Goal: Task Accomplishment & Management: Complete application form

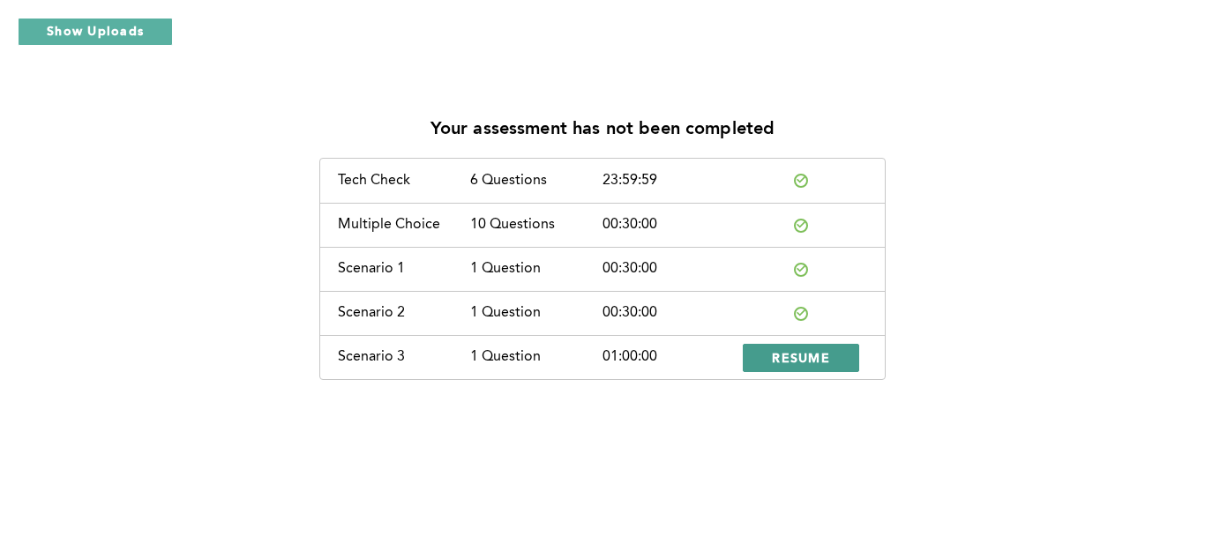
click at [778, 360] on span "RESUME" at bounding box center [801, 357] width 58 height 17
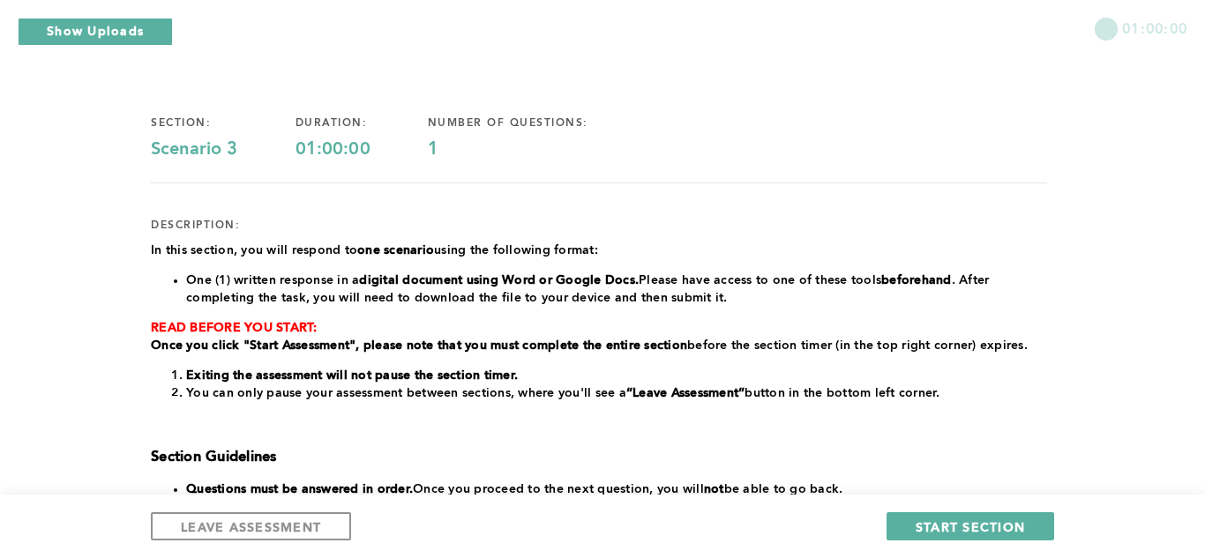
scroll to position [83, 0]
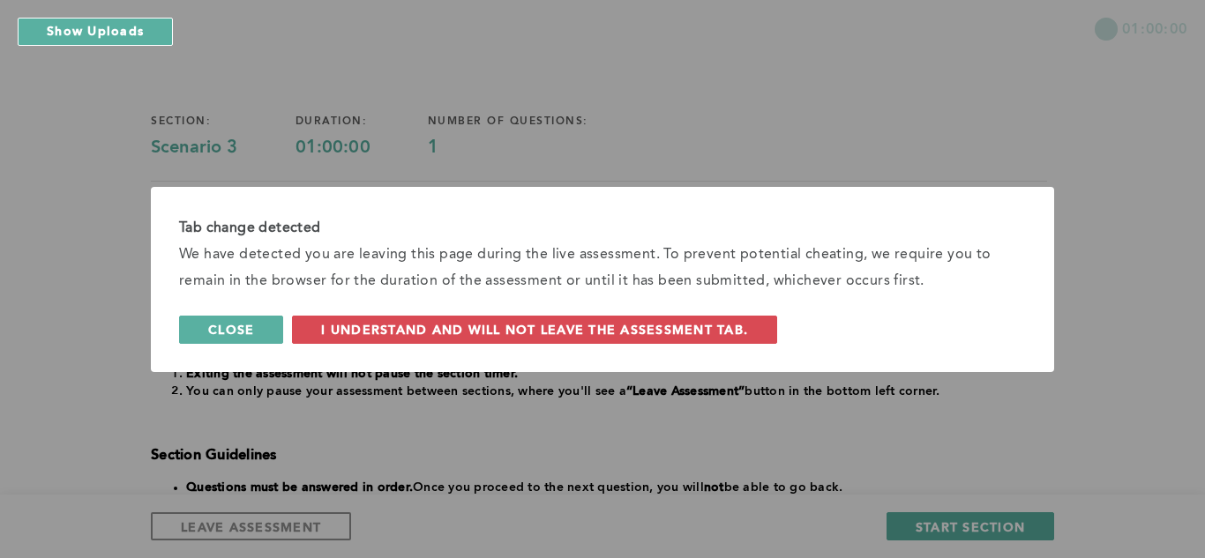
click at [249, 329] on span "Close" at bounding box center [231, 329] width 46 height 17
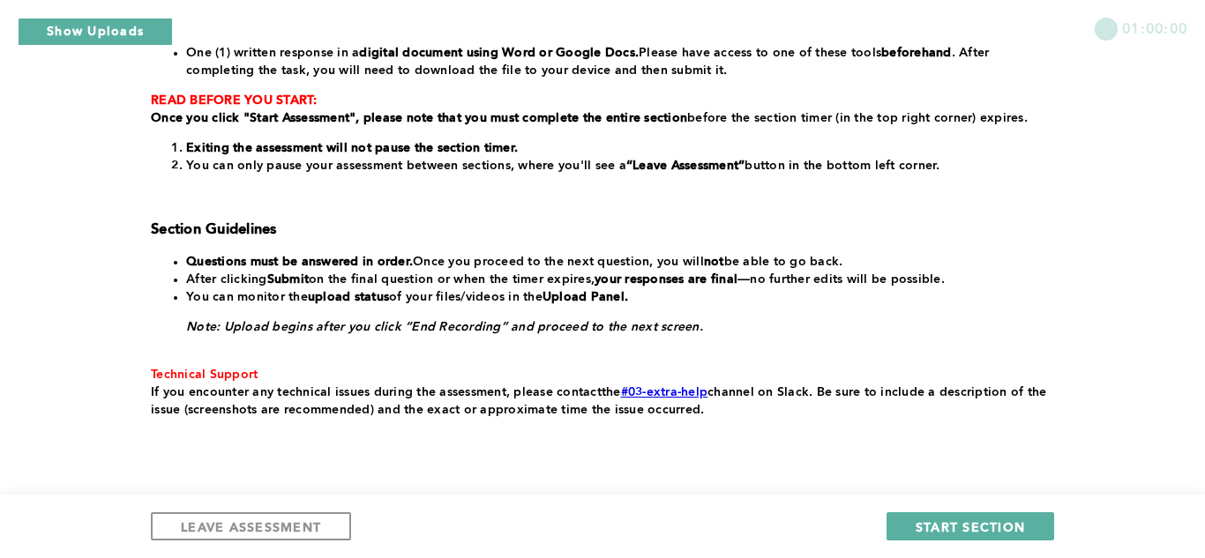
scroll to position [312, 0]
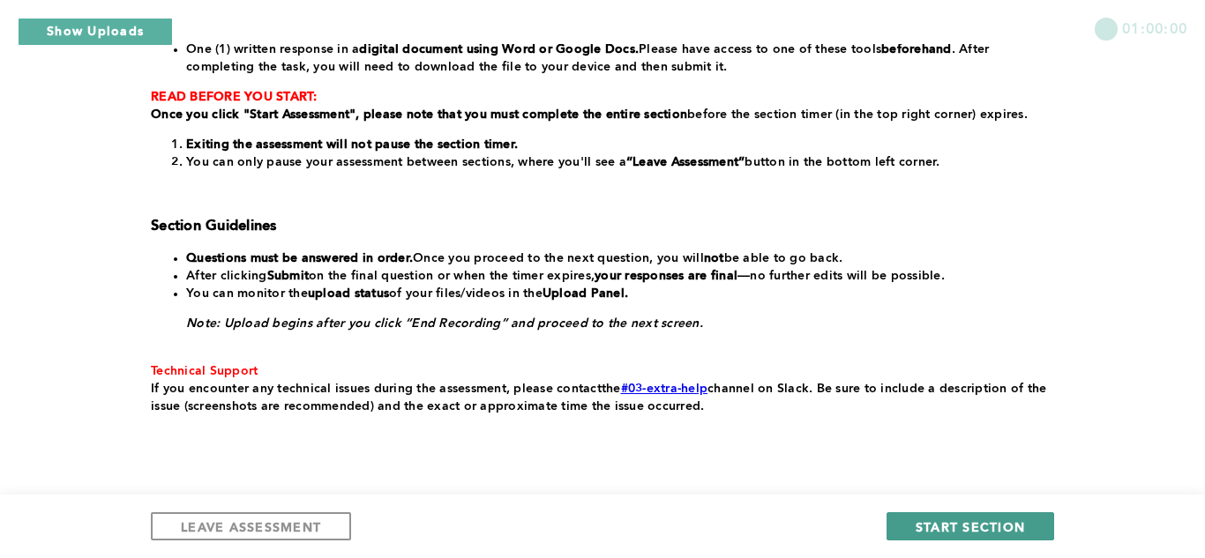
click at [967, 532] on span "START SECTION" at bounding box center [970, 527] width 109 height 17
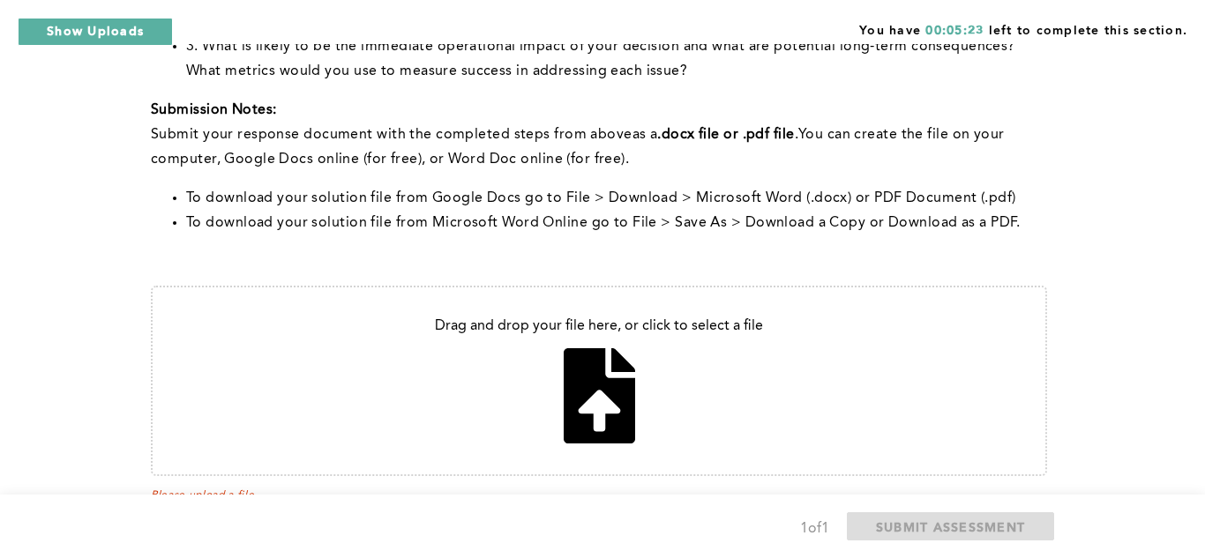
scroll to position [713, 0]
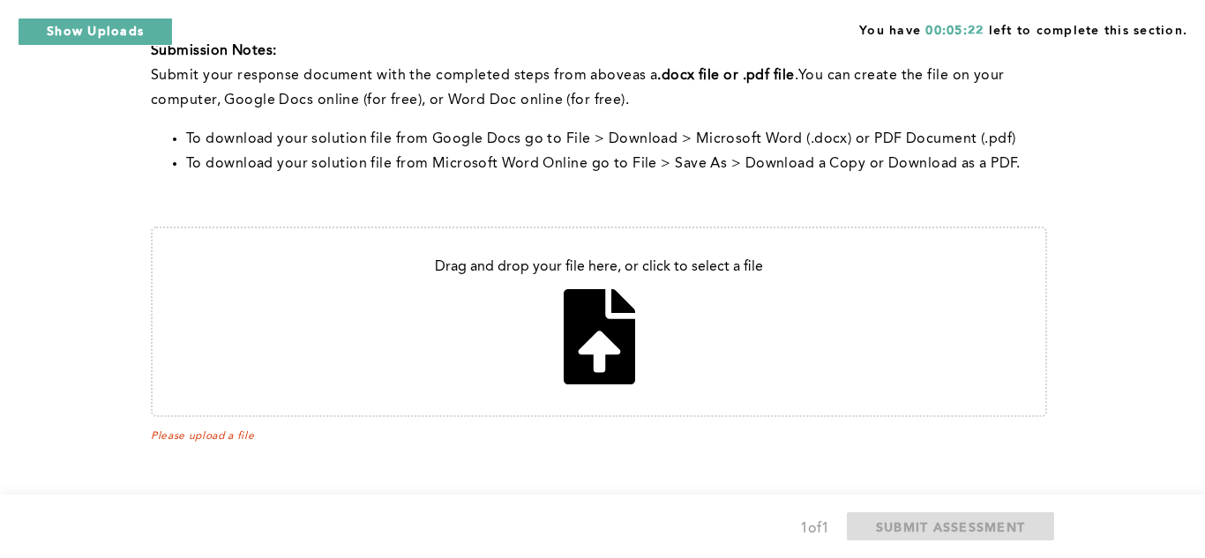
click at [575, 366] on input "file" at bounding box center [599, 321] width 893 height 187
type input "C:\fakepath\Untitled document - Google Docs.pdf ##3.pdf"
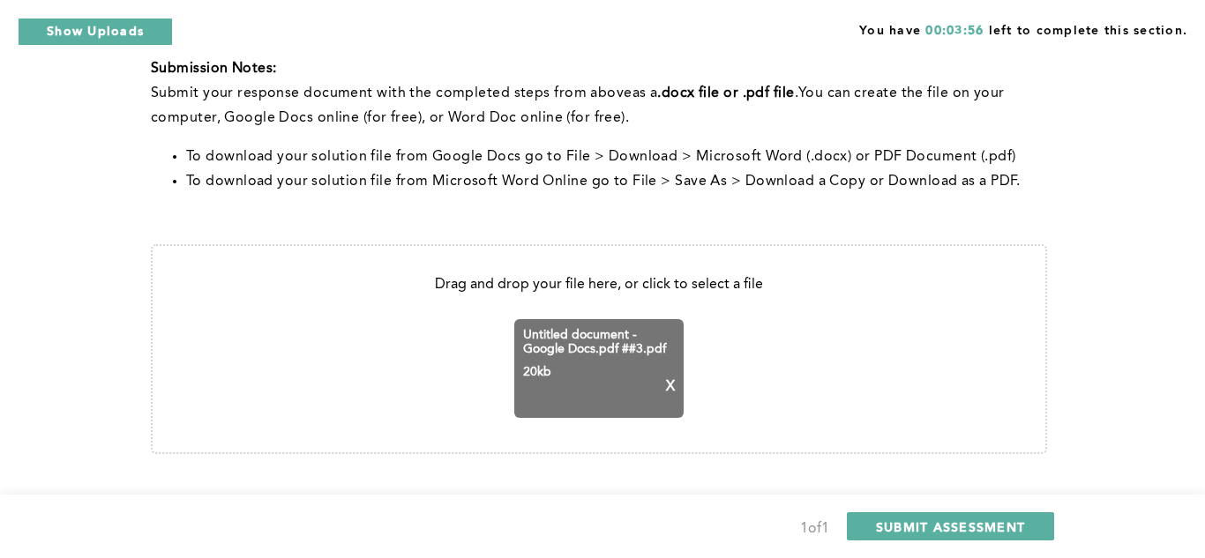
scroll to position [707, 0]
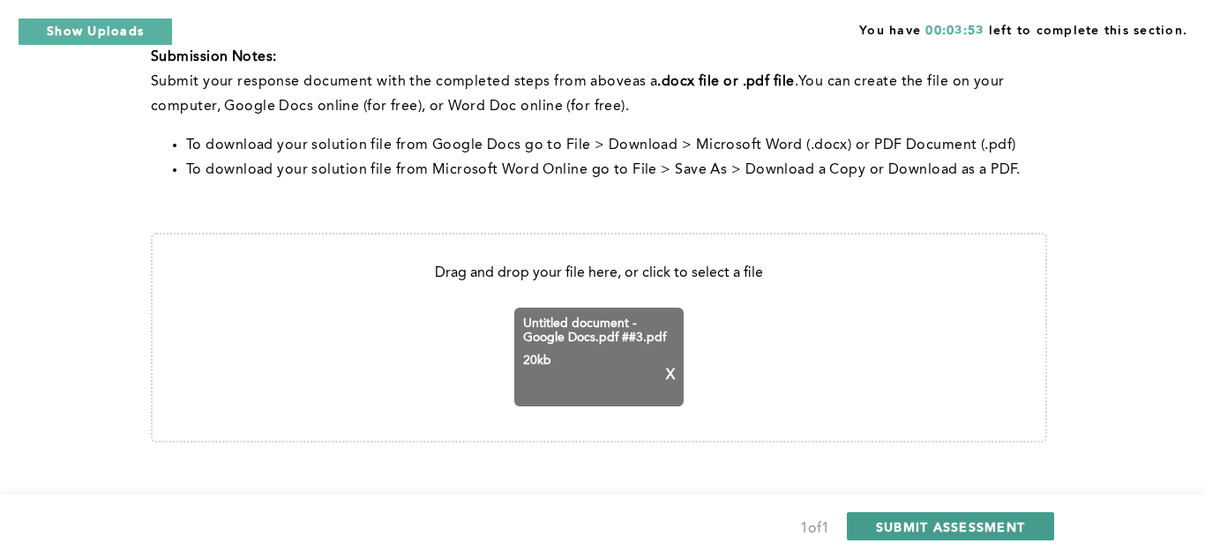
click at [895, 524] on span "SUBMIT ASSESSMENT" at bounding box center [950, 527] width 149 height 17
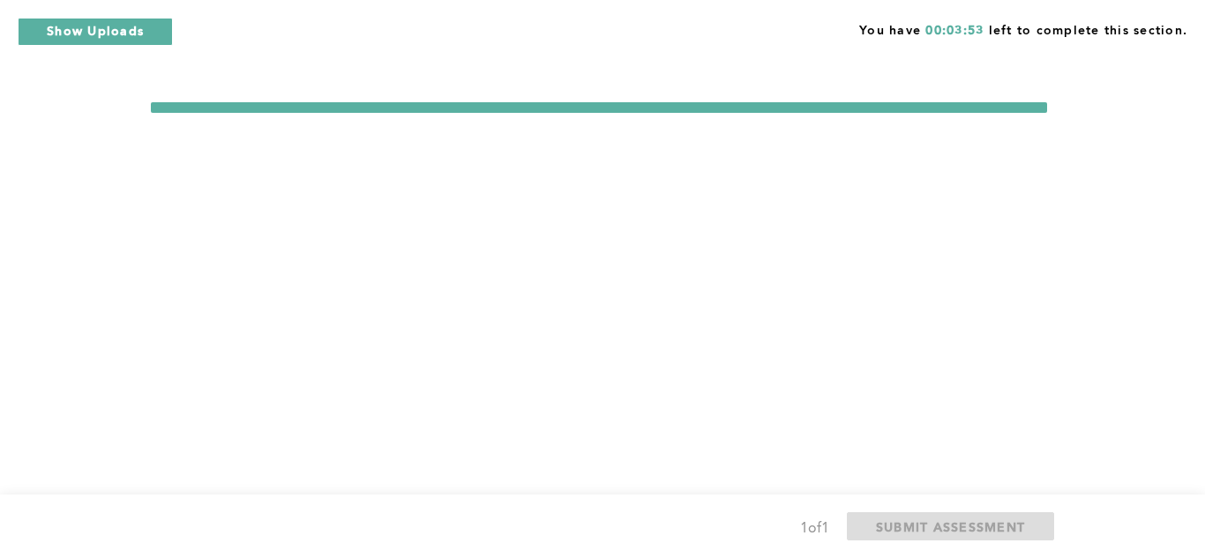
scroll to position [0, 0]
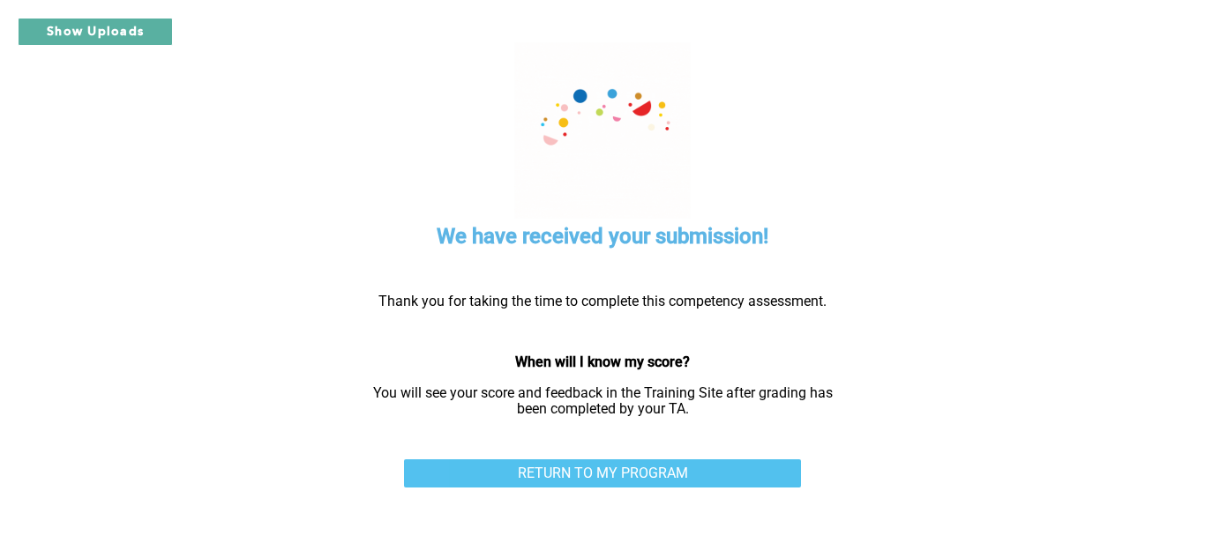
click at [641, 467] on link "RETURN TO MY PROGRAM" at bounding box center [602, 474] width 397 height 28
